Goal: Transaction & Acquisition: Purchase product/service

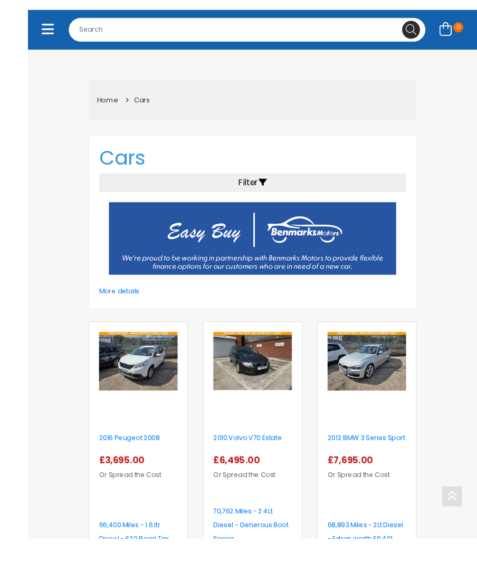
scroll to position [199, 0]
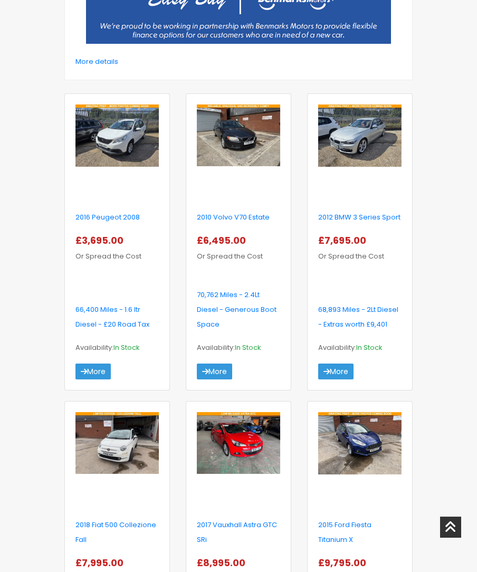
scroll to position [367, 0]
click at [244, 446] on img at bounding box center [238, 443] width 83 height 62
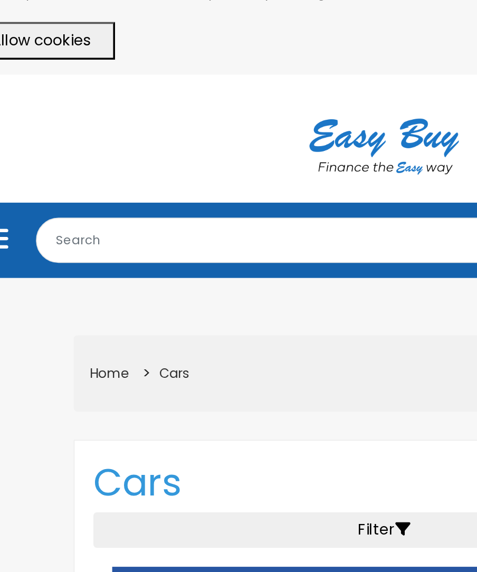
scroll to position [0, 0]
